Goal: Find specific page/section: Find specific page/section

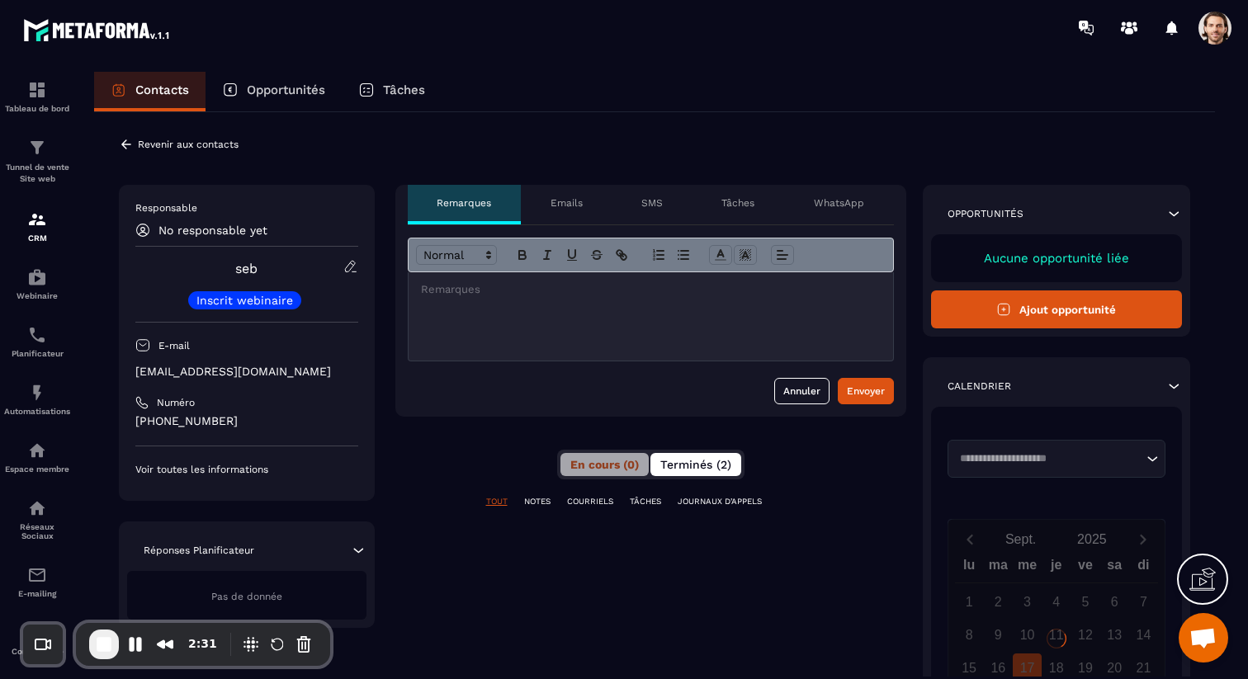
click at [693, 463] on span "Terminés (2)" at bounding box center [695, 464] width 71 height 13
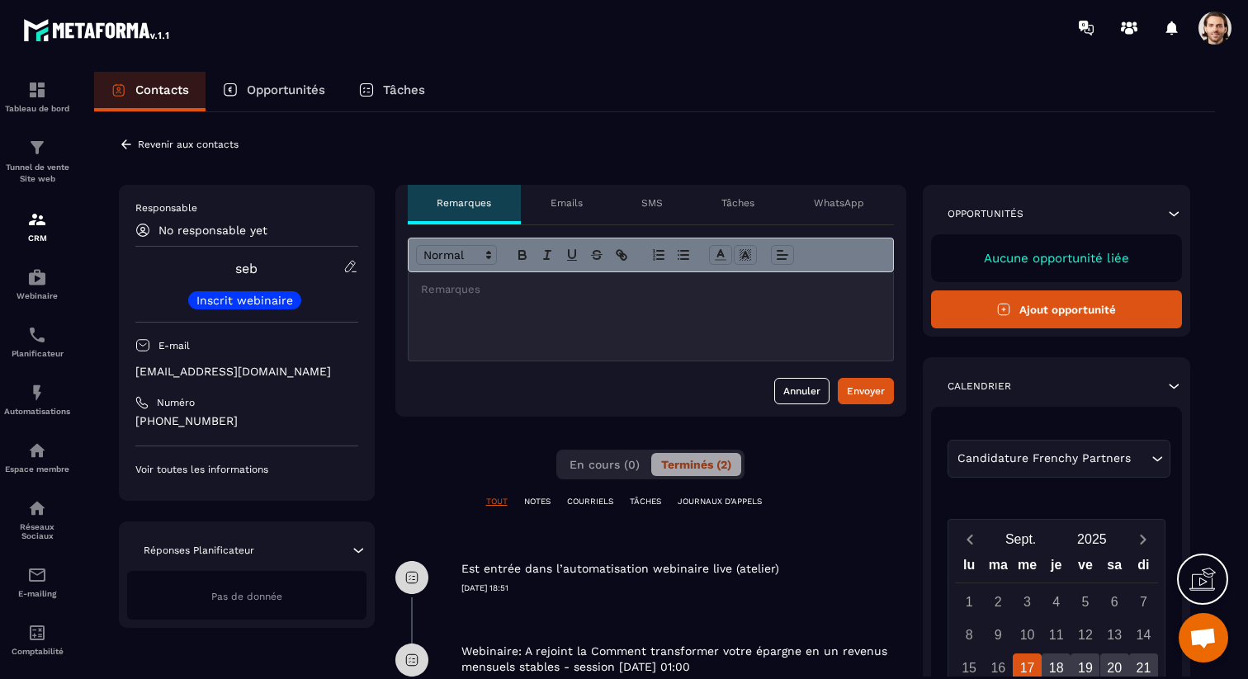
scroll to position [20, 0]
